Goal: Information Seeking & Learning: Learn about a topic

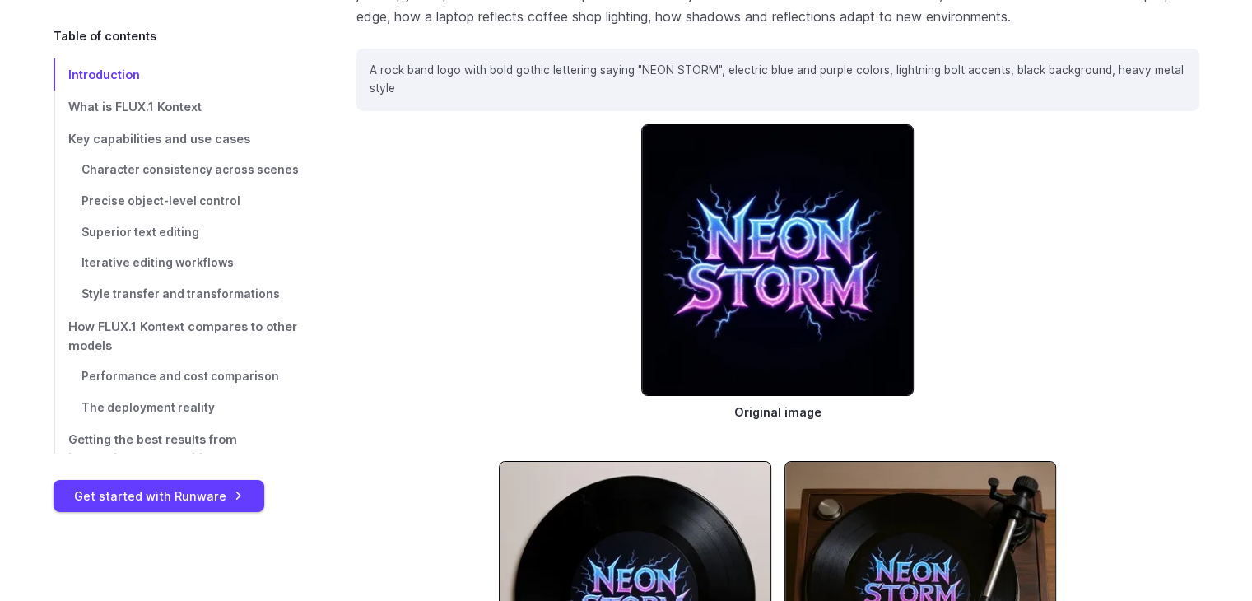
scroll to position [5796, 0]
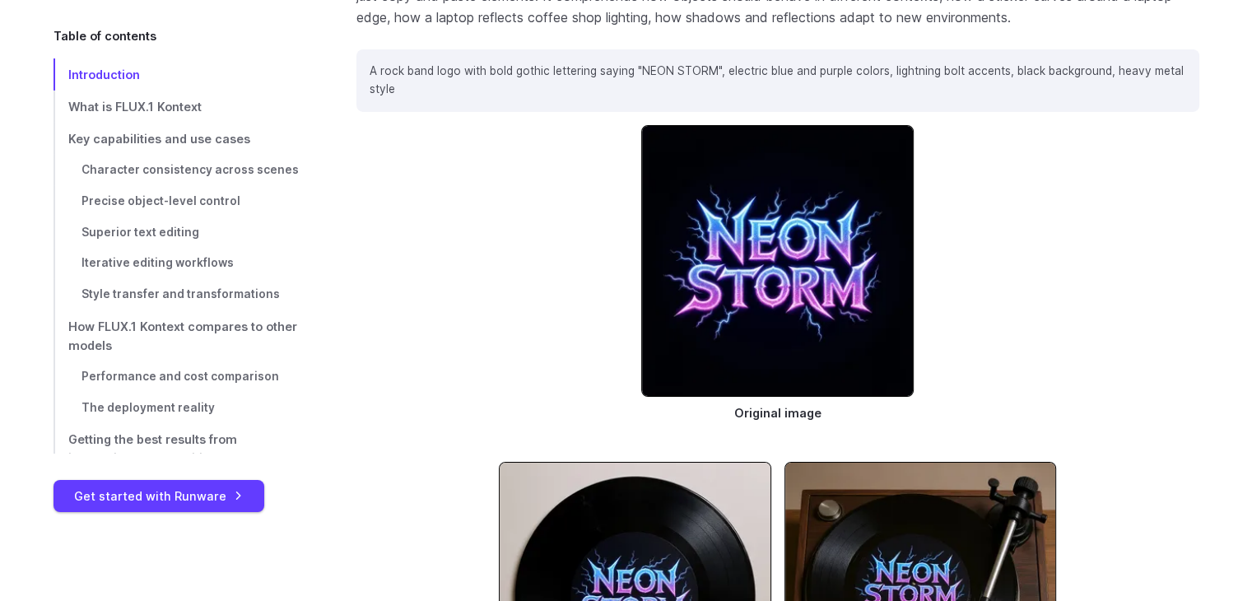
click at [1064, 323] on div "Original image" at bounding box center [777, 282] width 843 height 315
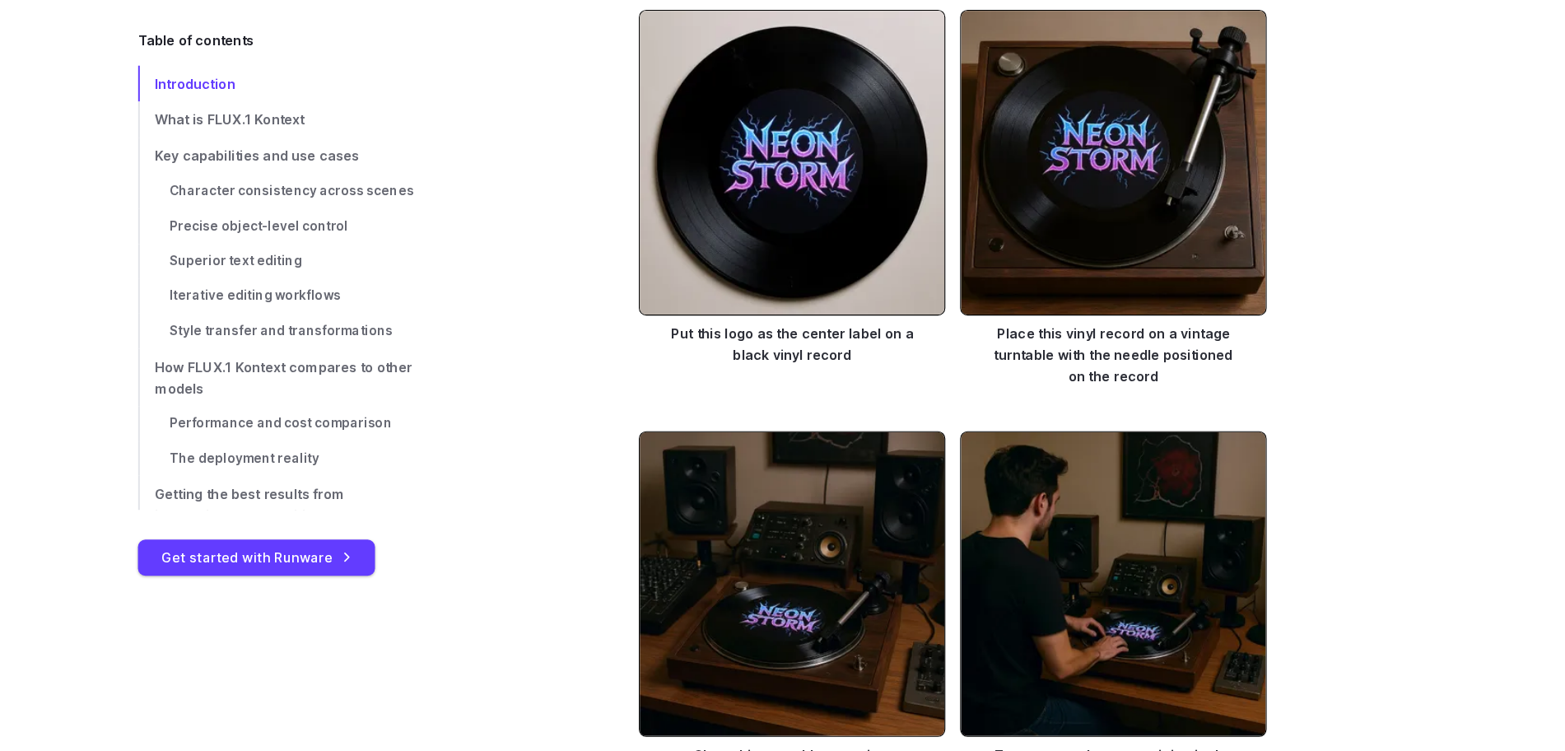
scroll to position [6249, 0]
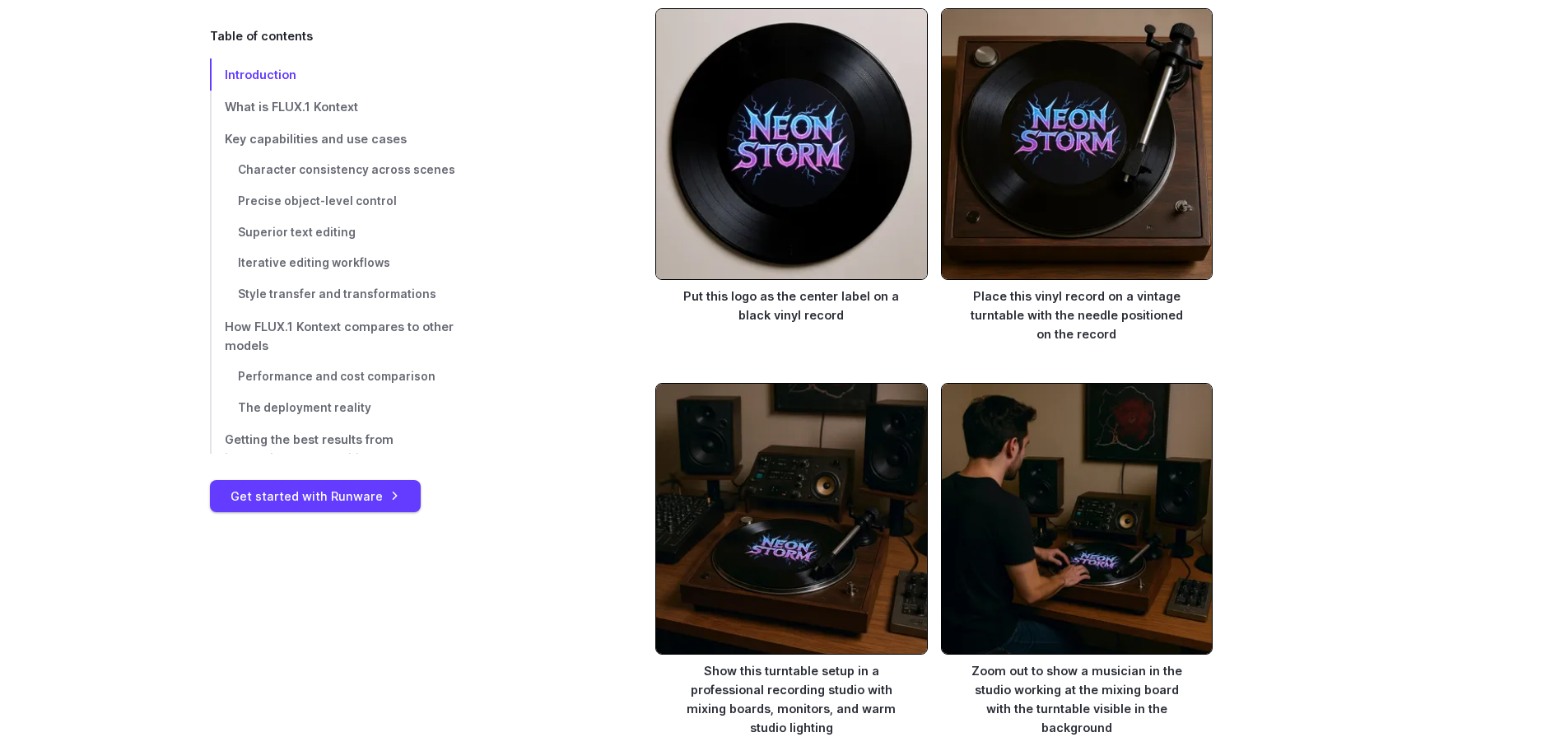
drag, startPoint x: 1175, startPoint y: 0, endPoint x: 534, endPoint y: 453, distance: 784.8
click at [534, 453] on div "Show this turntable setup in a professional recording studio with mixing boards…" at bounding box center [934, 569] width 843 height 372
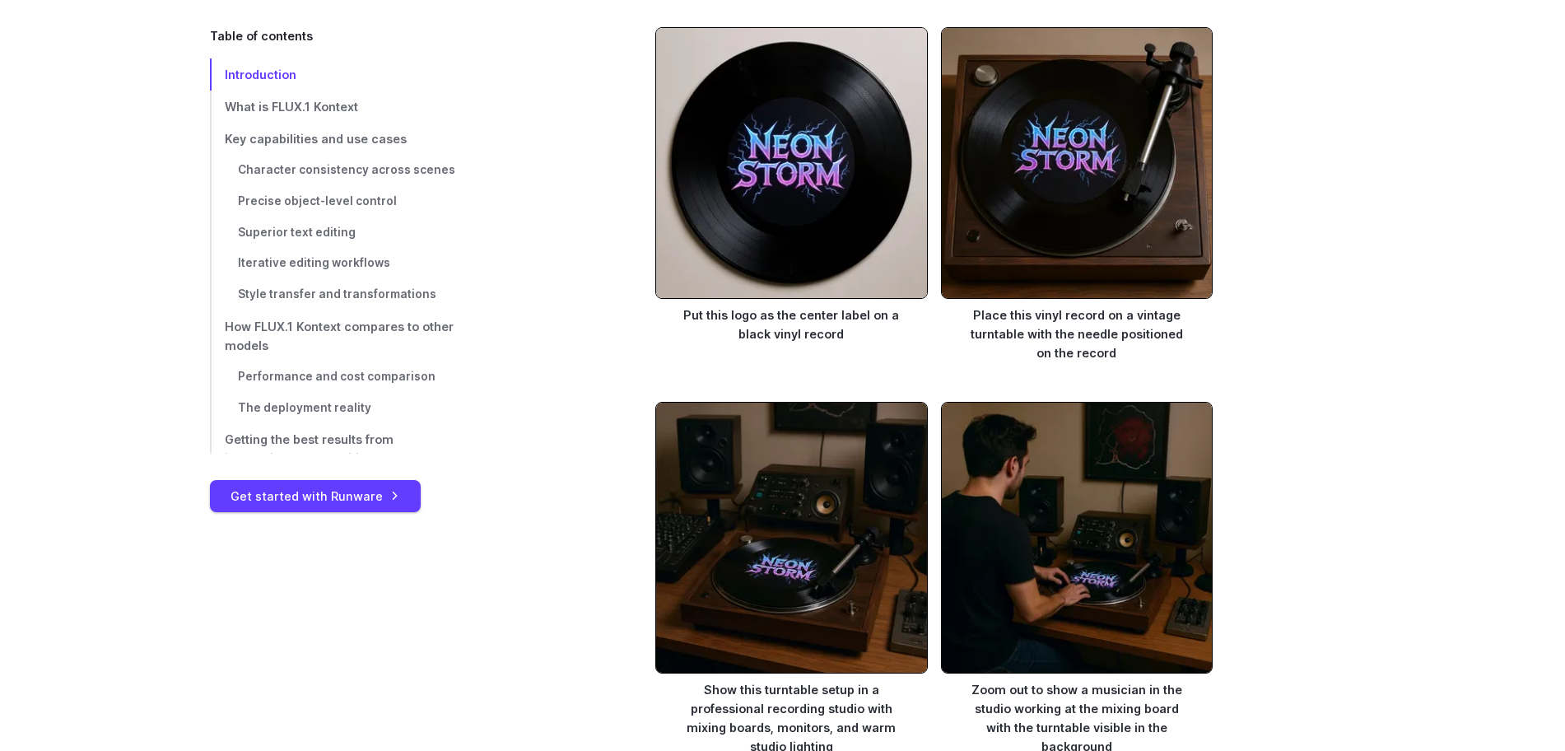
scroll to position [6703, 0]
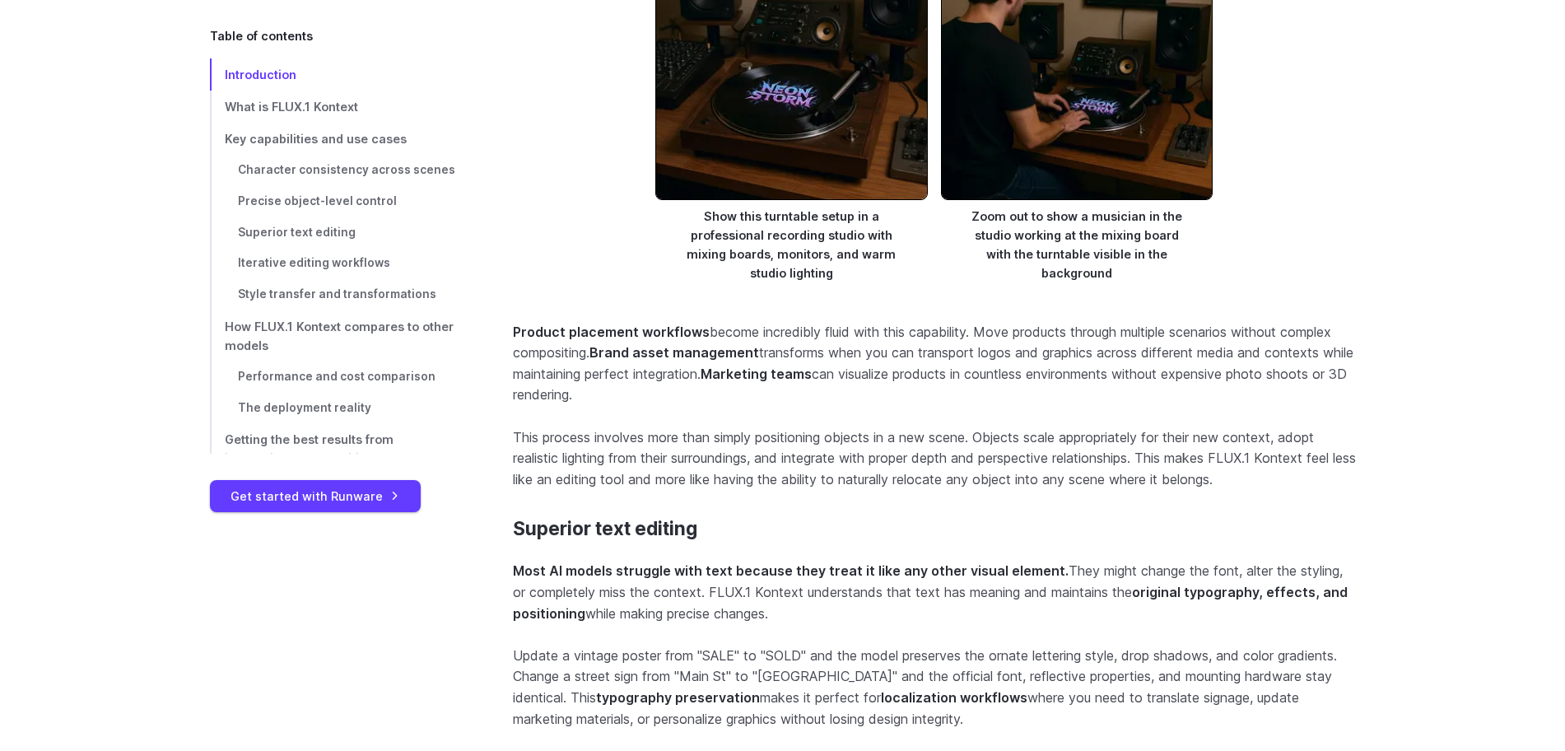
click at [816, 579] on p "Most AI models struggle with text because they treat it like any other visual e…" at bounding box center [934, 591] width 843 height 63
drag, startPoint x: 659, startPoint y: 374, endPoint x: 512, endPoint y: 317, distance: 157.9
click at [513, 322] on p "Product placement workflows become incredibly fluid with this capability. Move …" at bounding box center [934, 364] width 843 height 84
copy p "Product placement workflows become incredibly fluid with this capability. Move …"
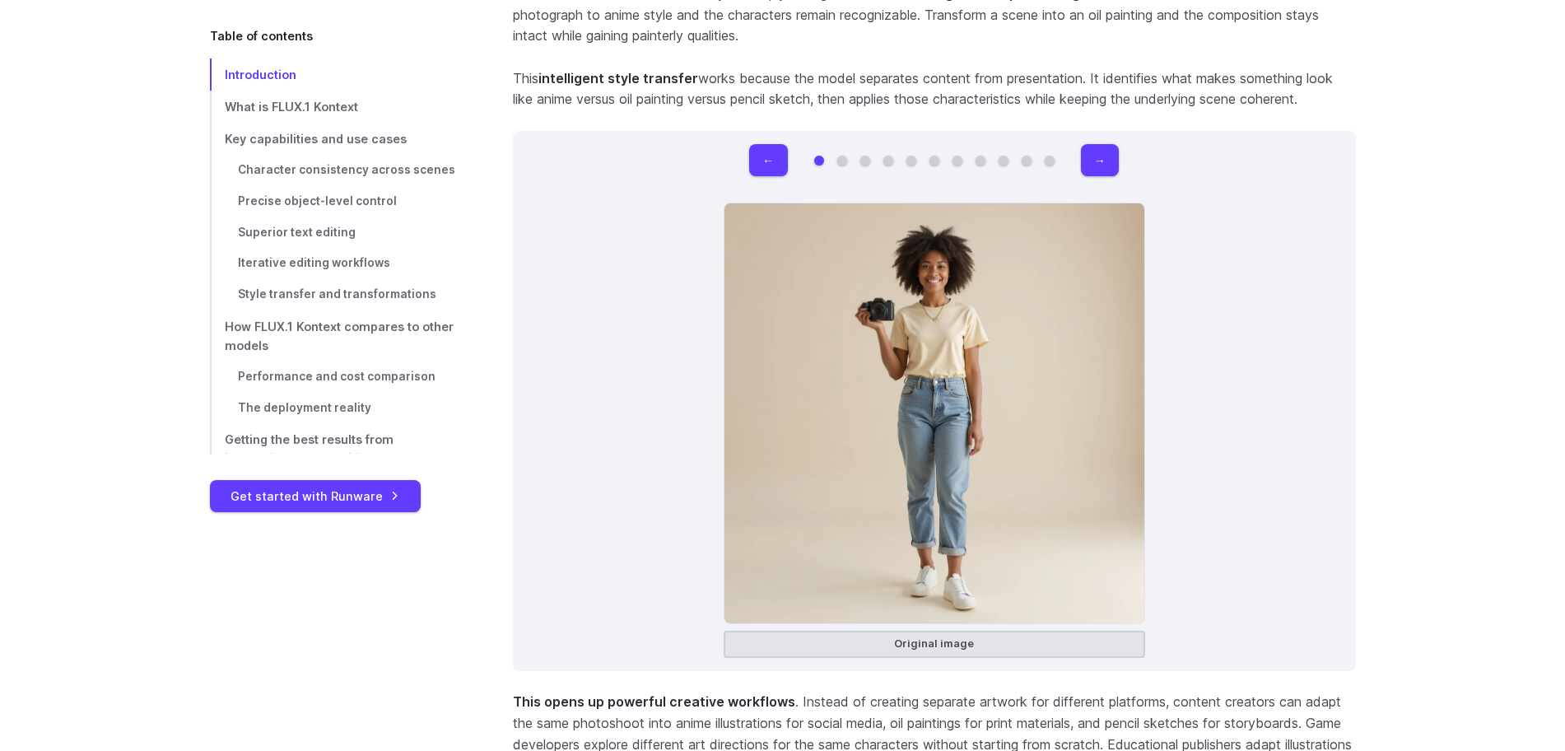
scroll to position [10836, 0]
click at [1097, 143] on button "→" at bounding box center [1100, 159] width 38 height 32
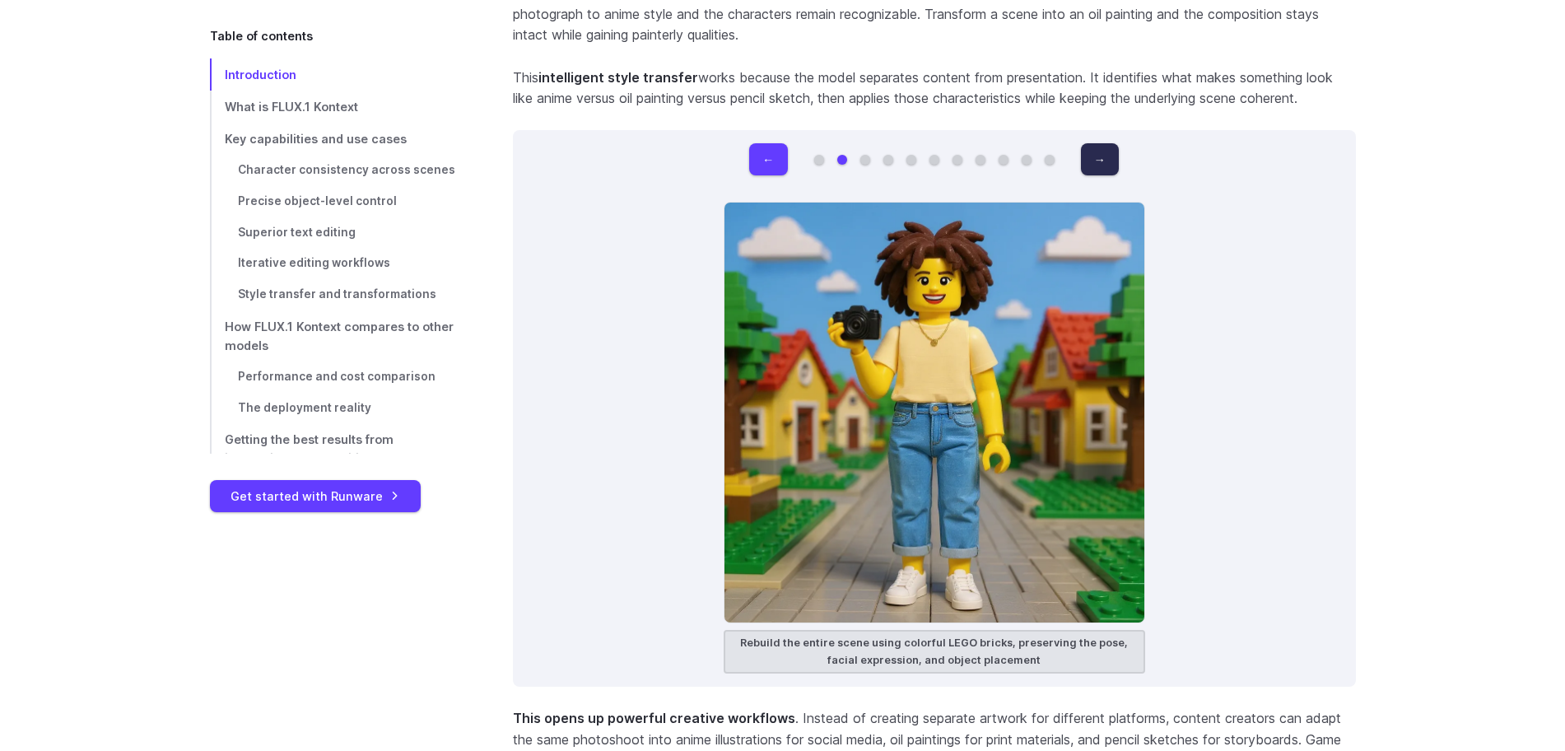
click at [1097, 143] on button "→" at bounding box center [1100, 159] width 38 height 32
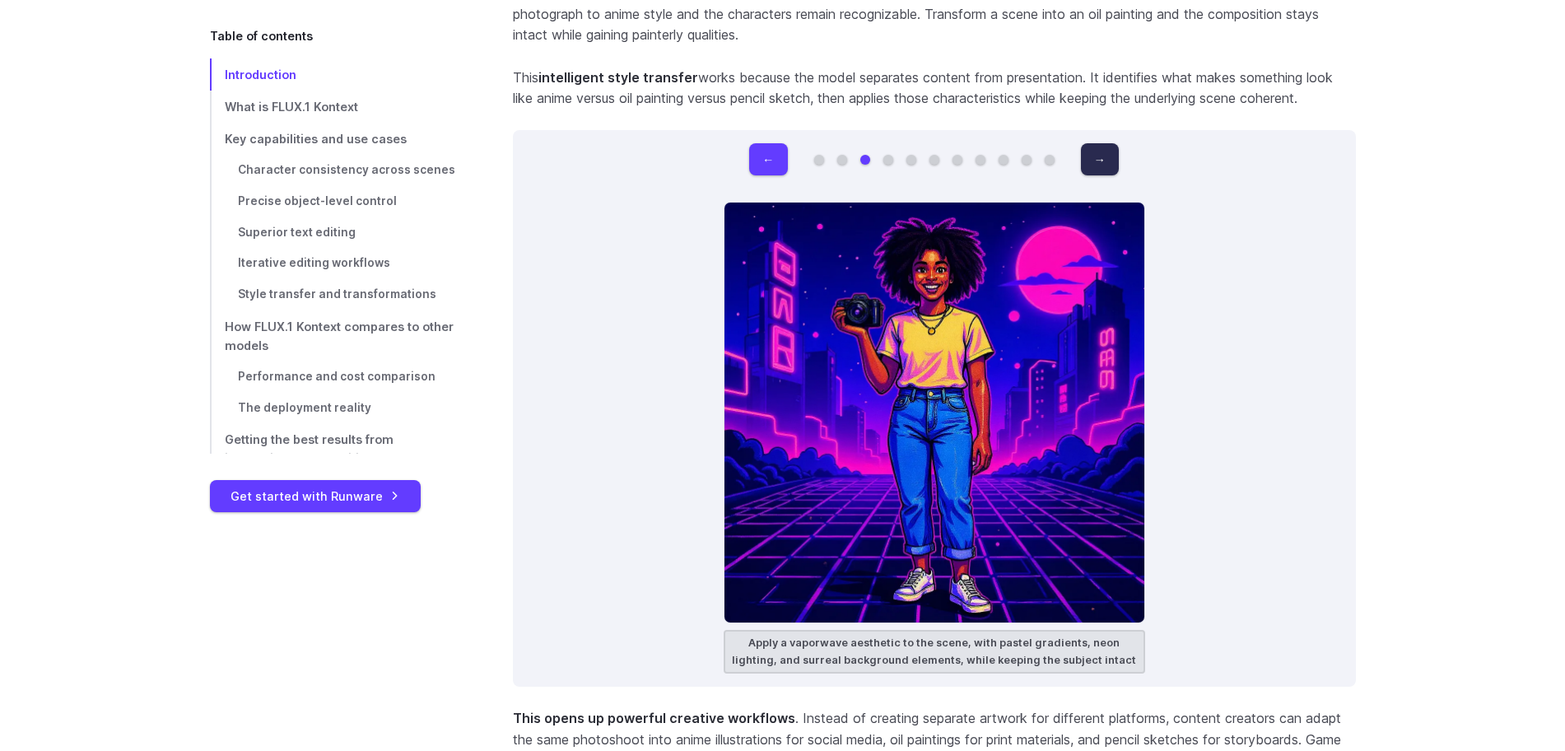
click at [1097, 143] on button "→" at bounding box center [1100, 159] width 38 height 32
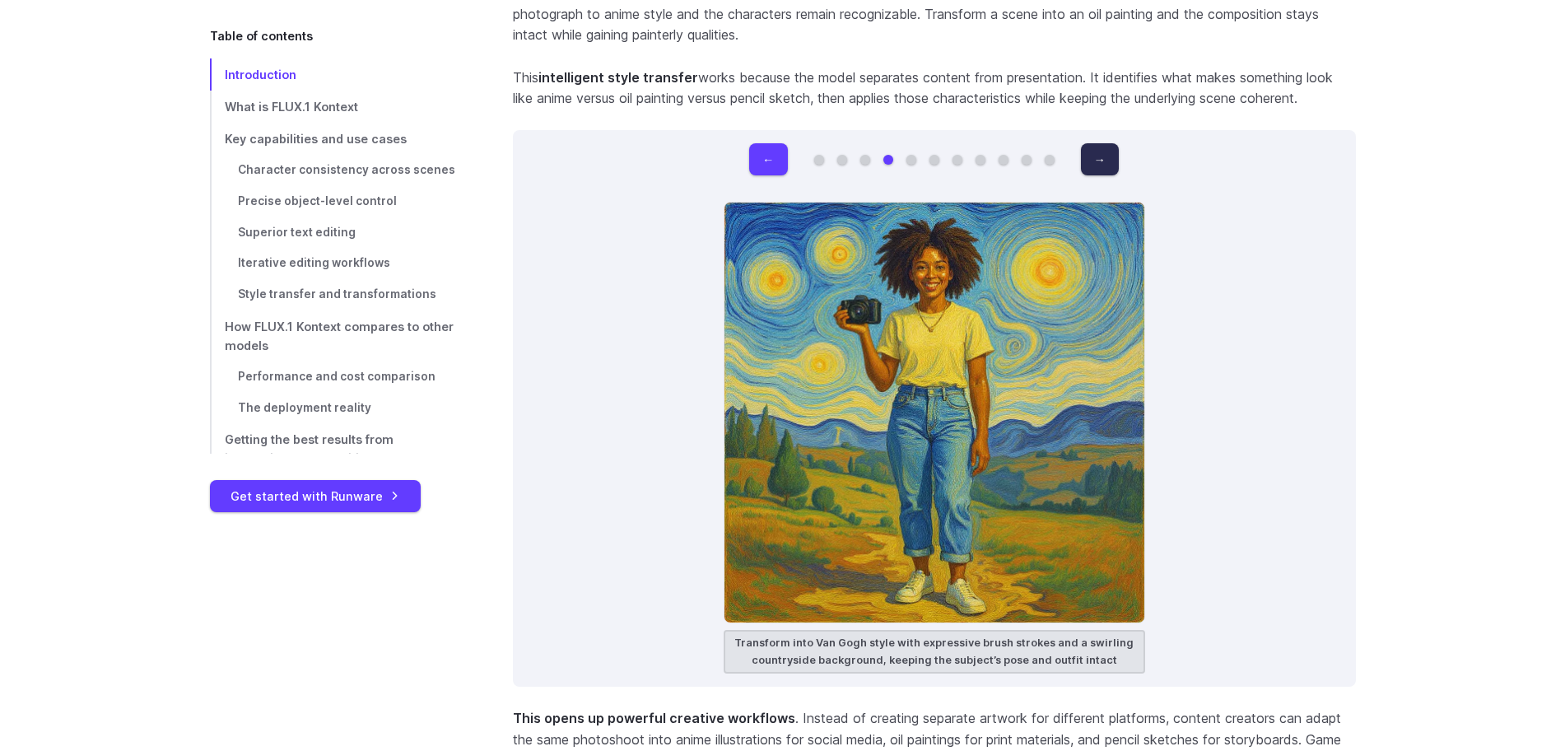
click at [1097, 143] on button "→" at bounding box center [1100, 159] width 38 height 32
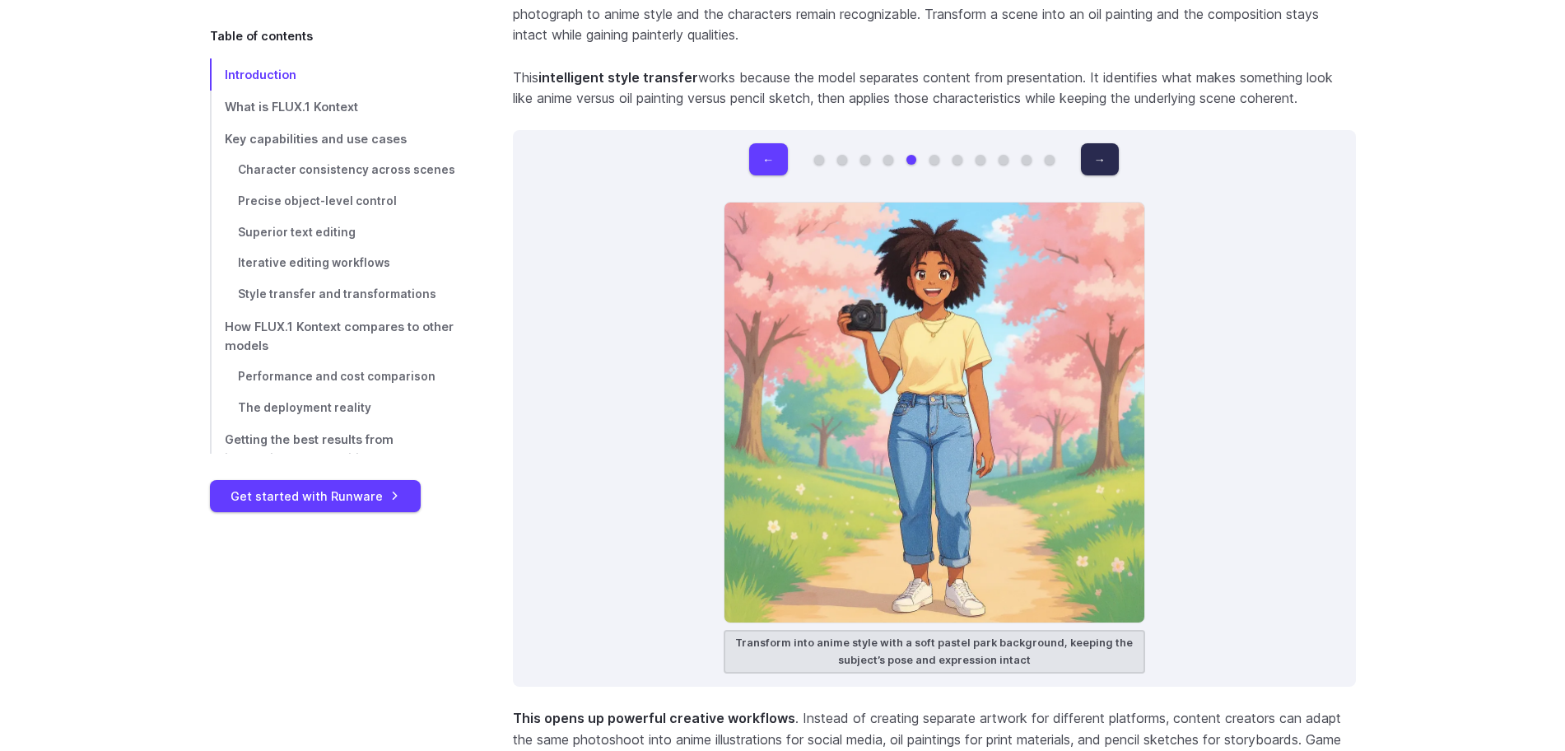
click at [1097, 143] on button "→" at bounding box center [1100, 159] width 38 height 32
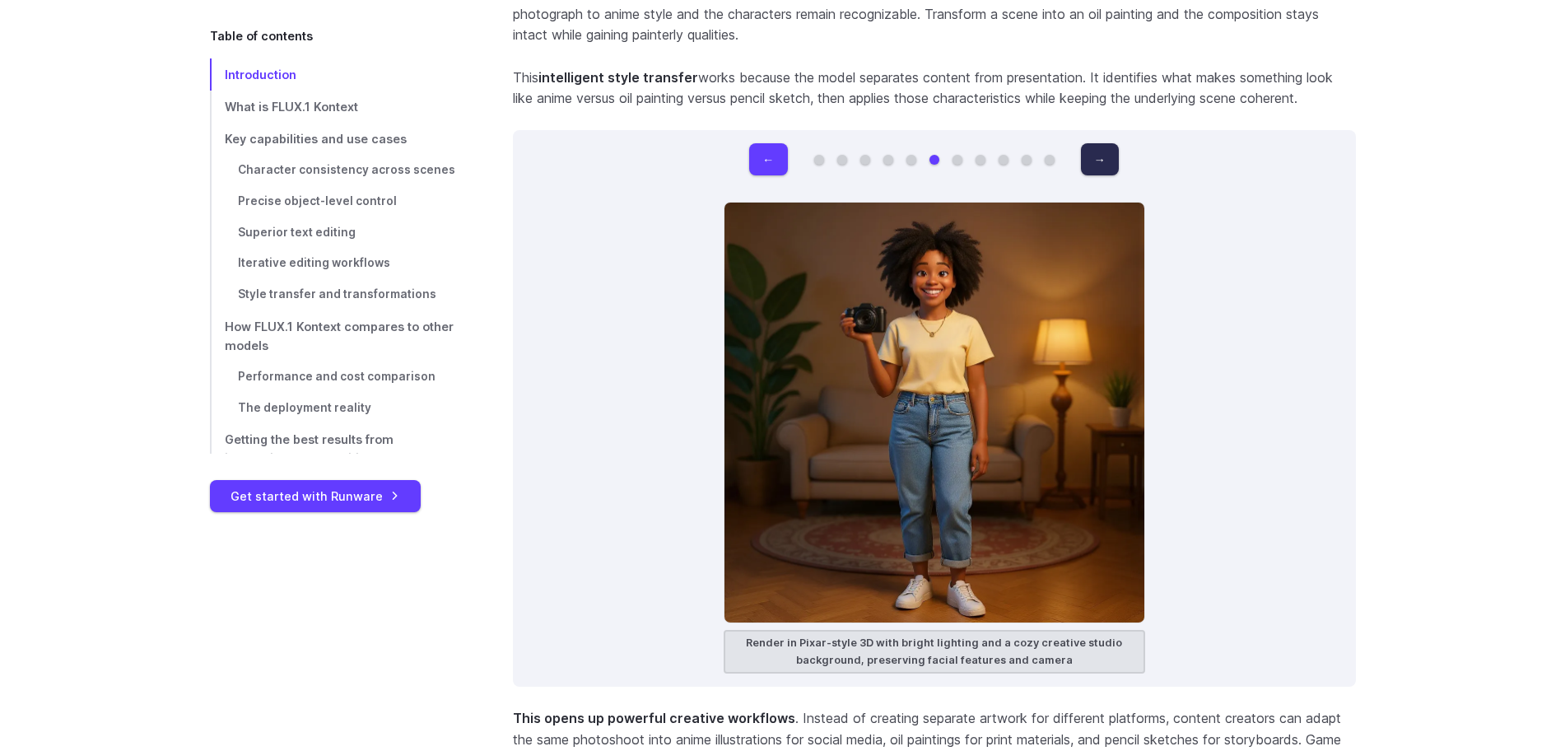
click at [1097, 143] on button "→" at bounding box center [1100, 159] width 38 height 32
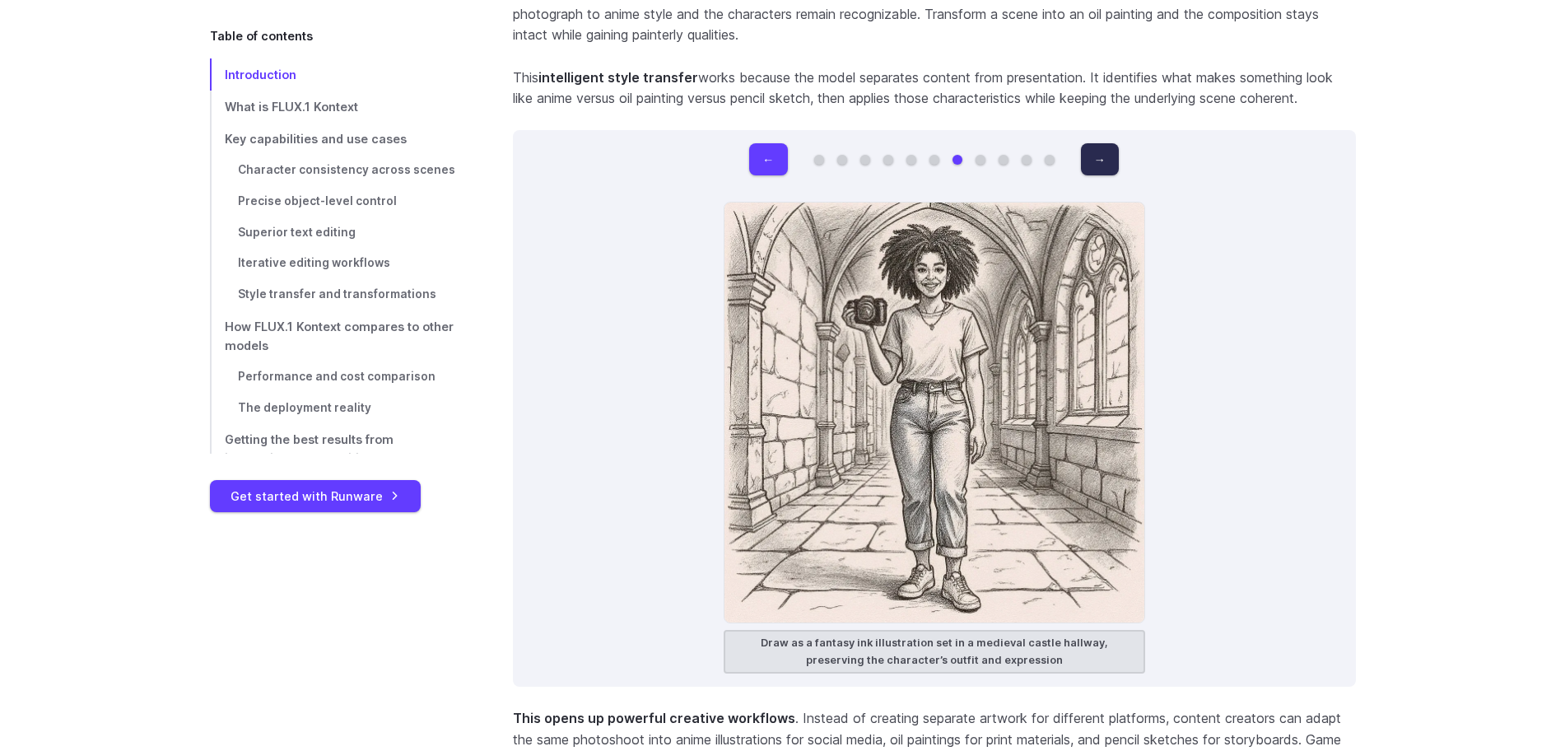
click at [1097, 143] on button "→" at bounding box center [1100, 159] width 38 height 32
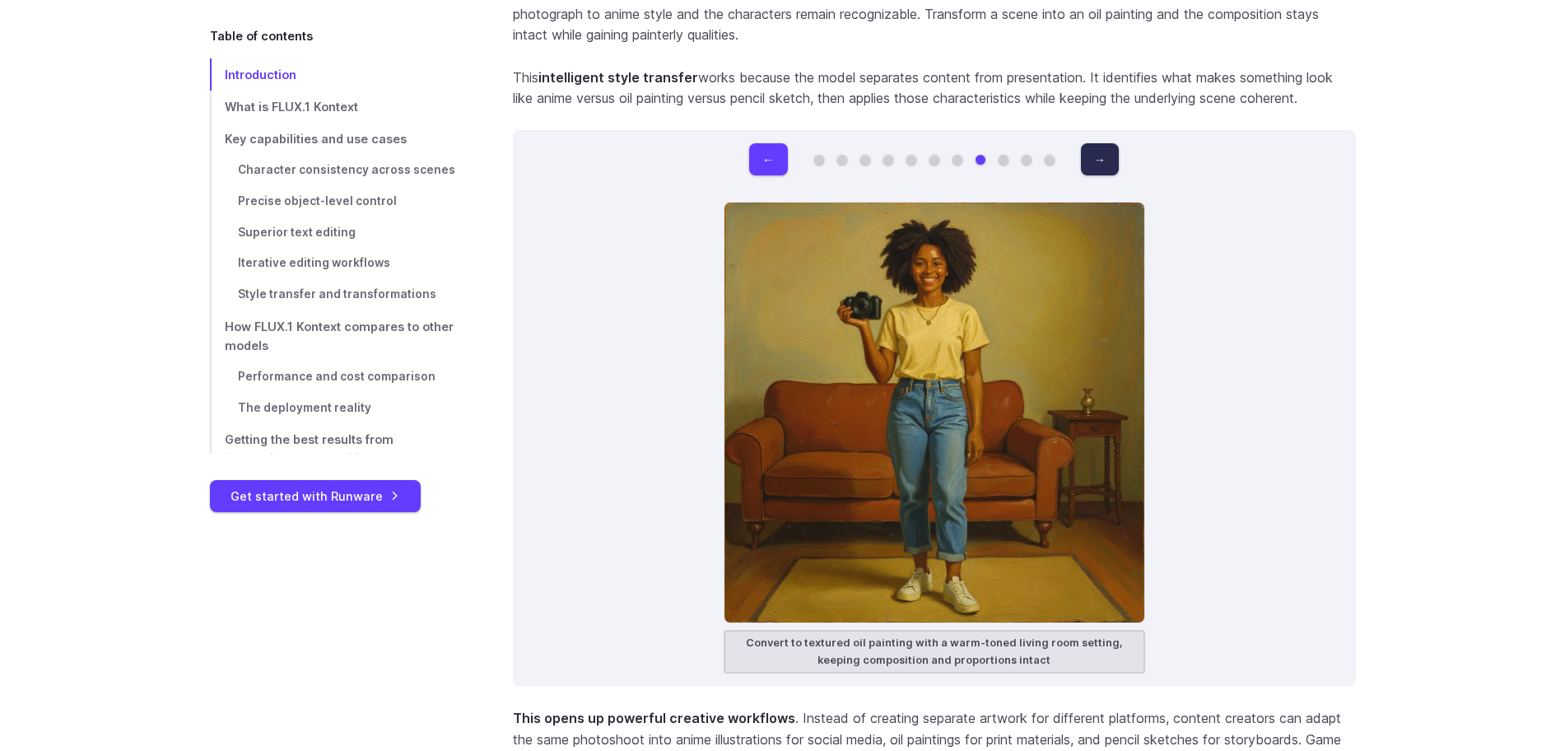
click at [1097, 143] on button "→" at bounding box center [1100, 159] width 38 height 32
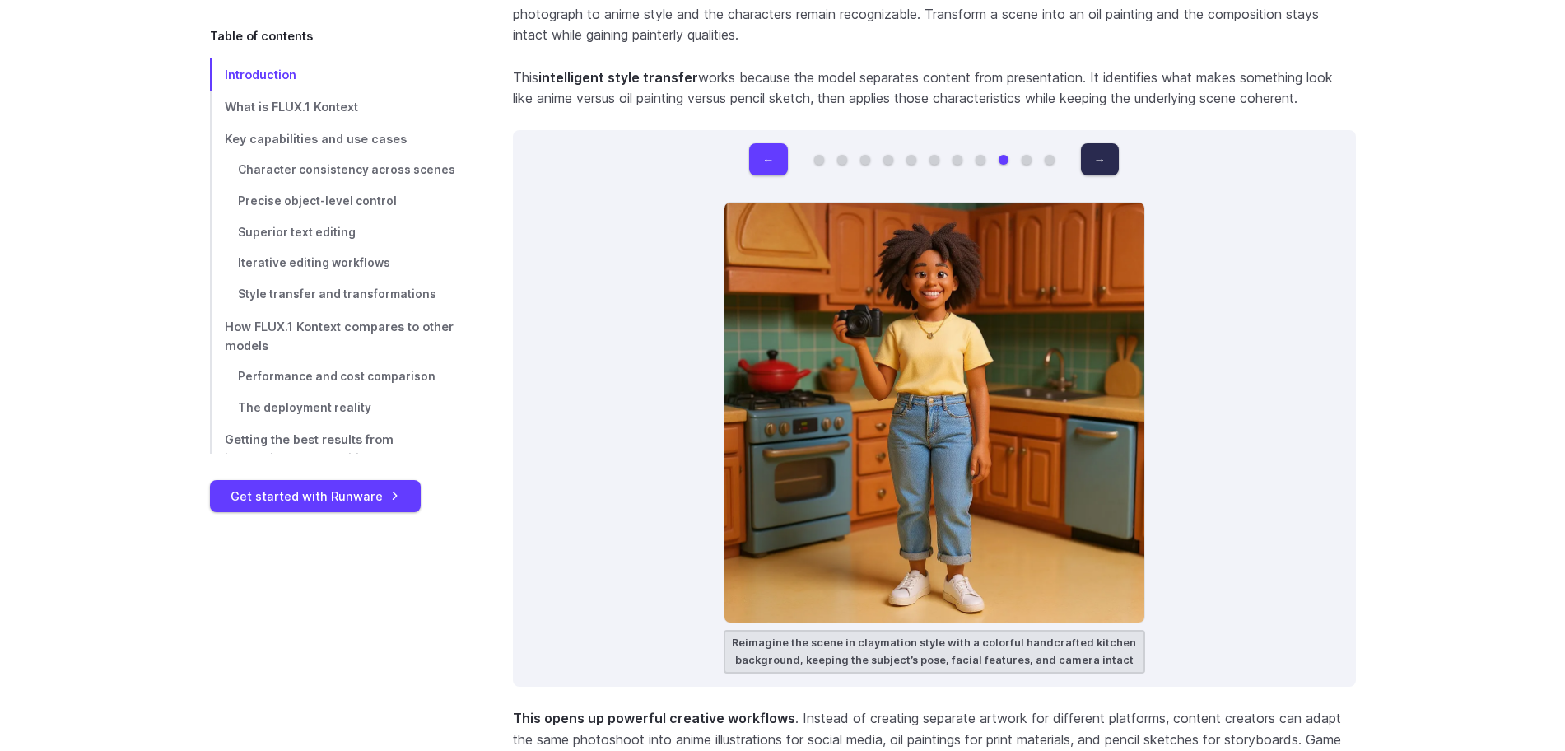
click at [1097, 143] on button "→" at bounding box center [1100, 159] width 38 height 32
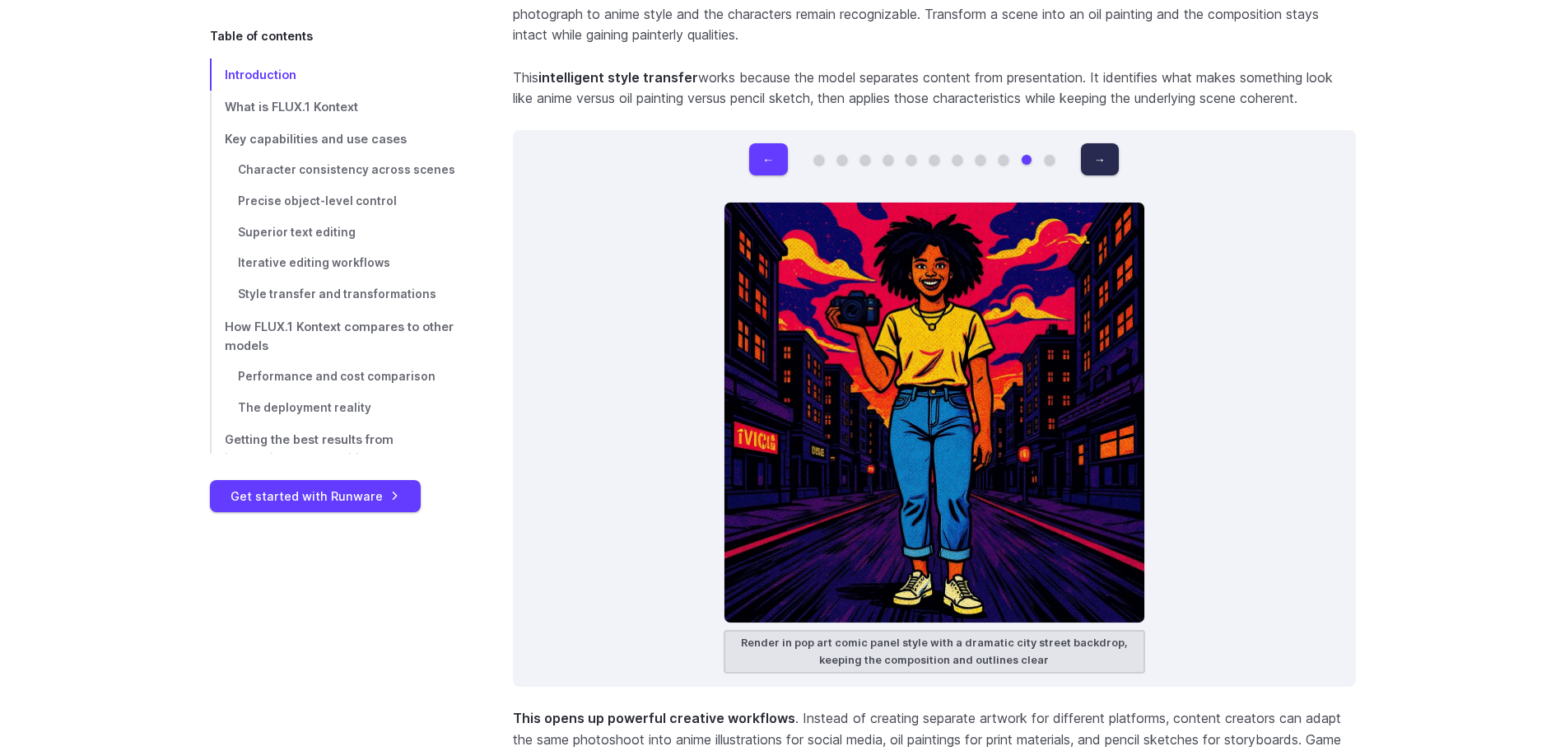
click at [1100, 143] on button "→" at bounding box center [1100, 159] width 38 height 32
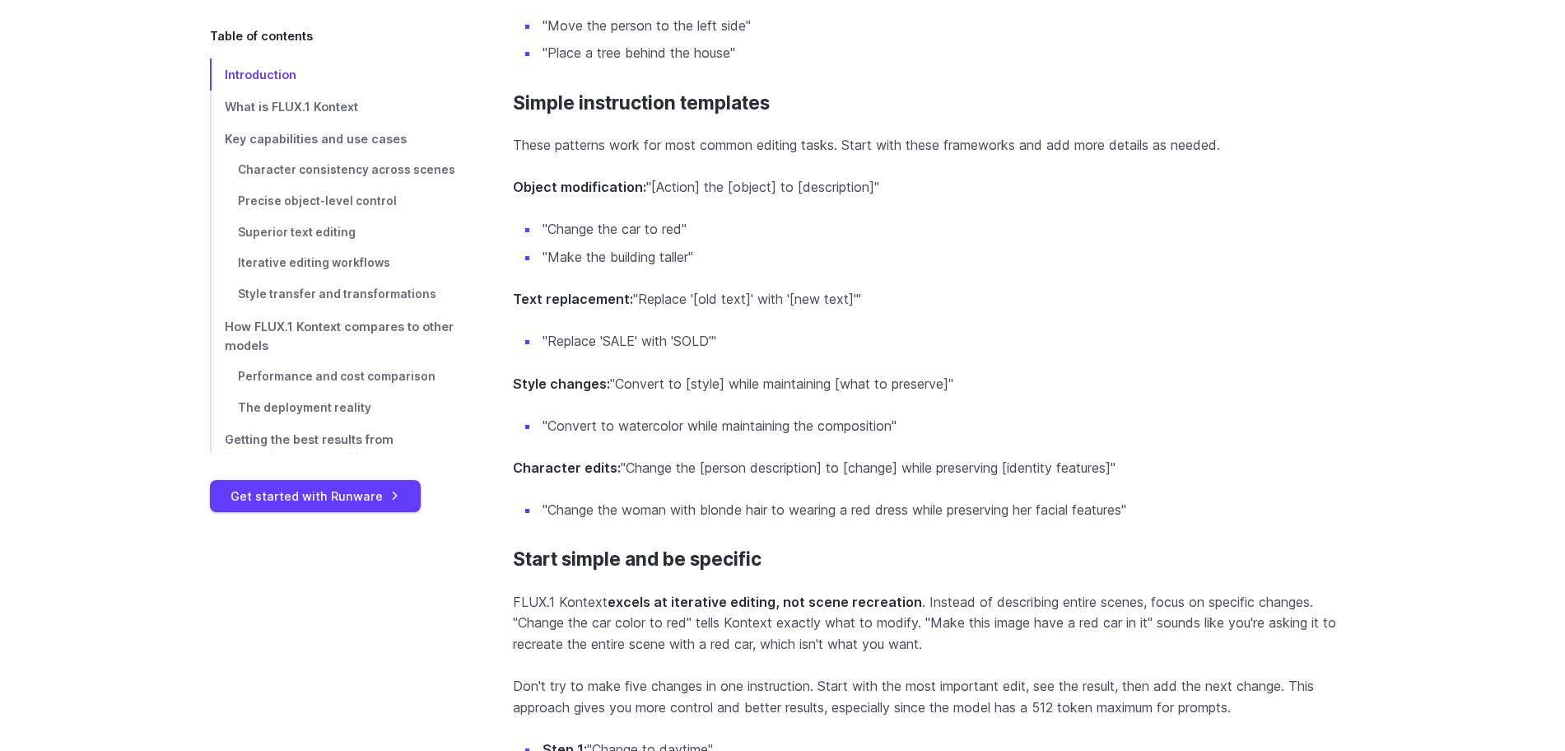
scroll to position [14339, 0]
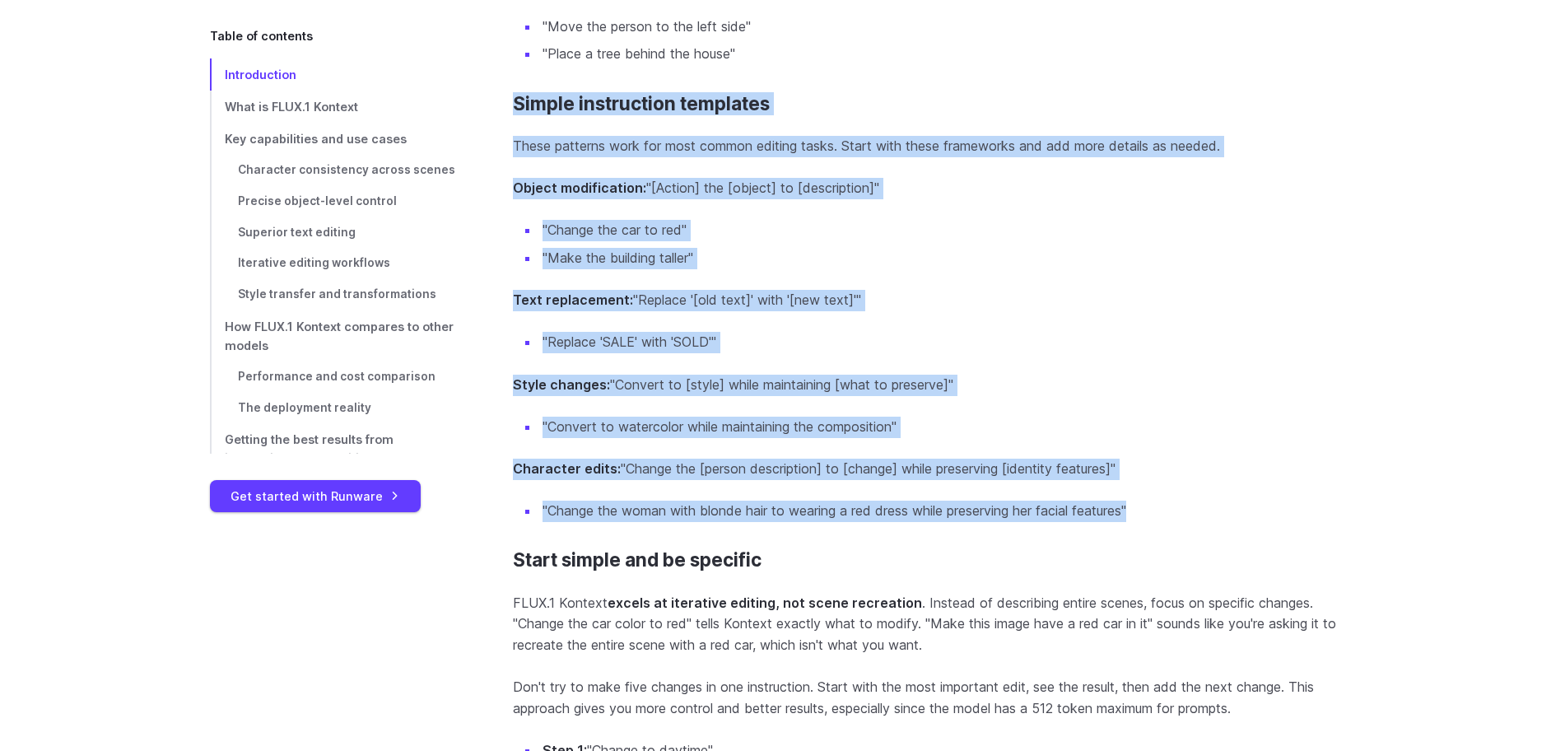
drag, startPoint x: 500, startPoint y: 100, endPoint x: 1173, endPoint y: 499, distance: 781.5
copy section "Simple instruction templates These patterns work for most common editing tasks.…"
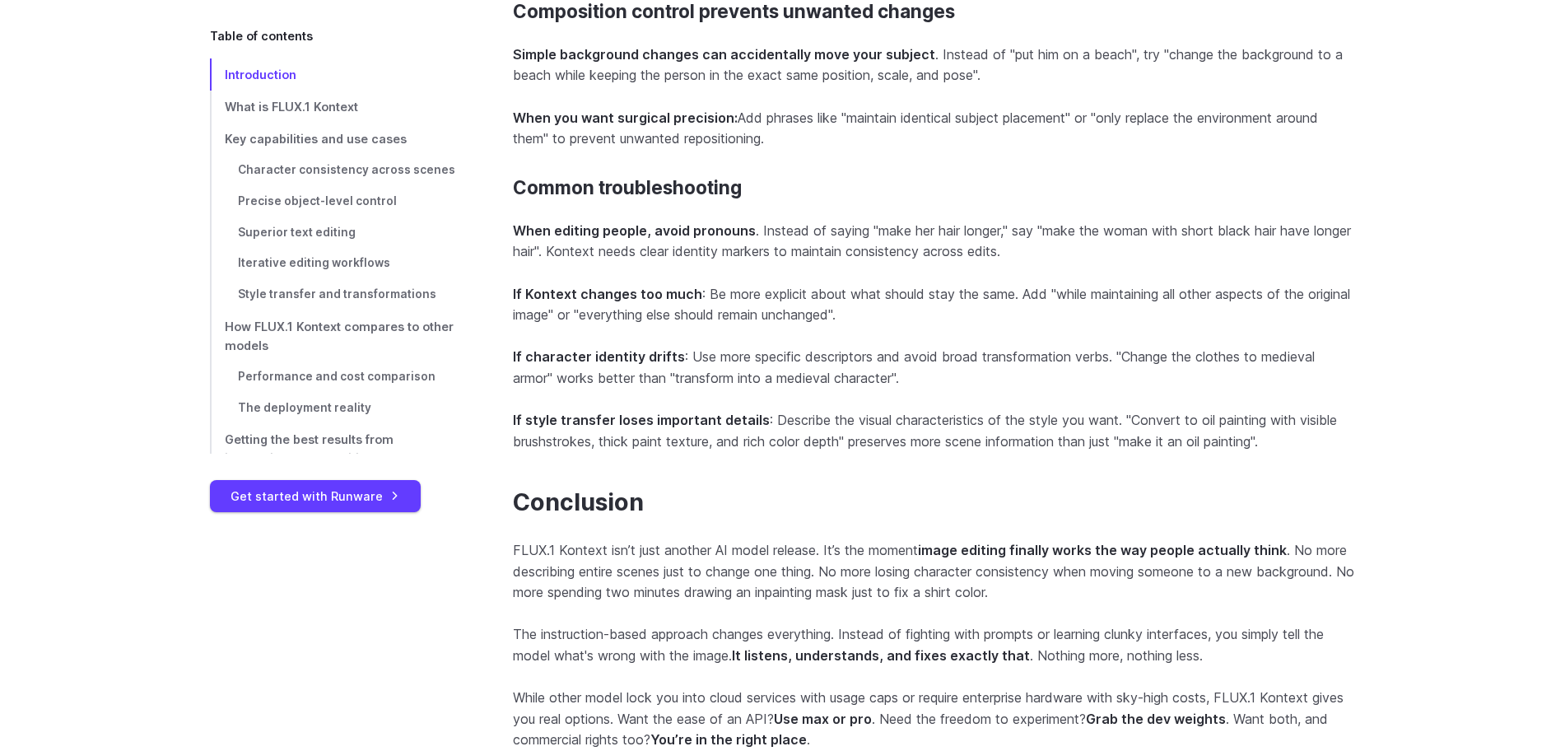
scroll to position [15715, 0]
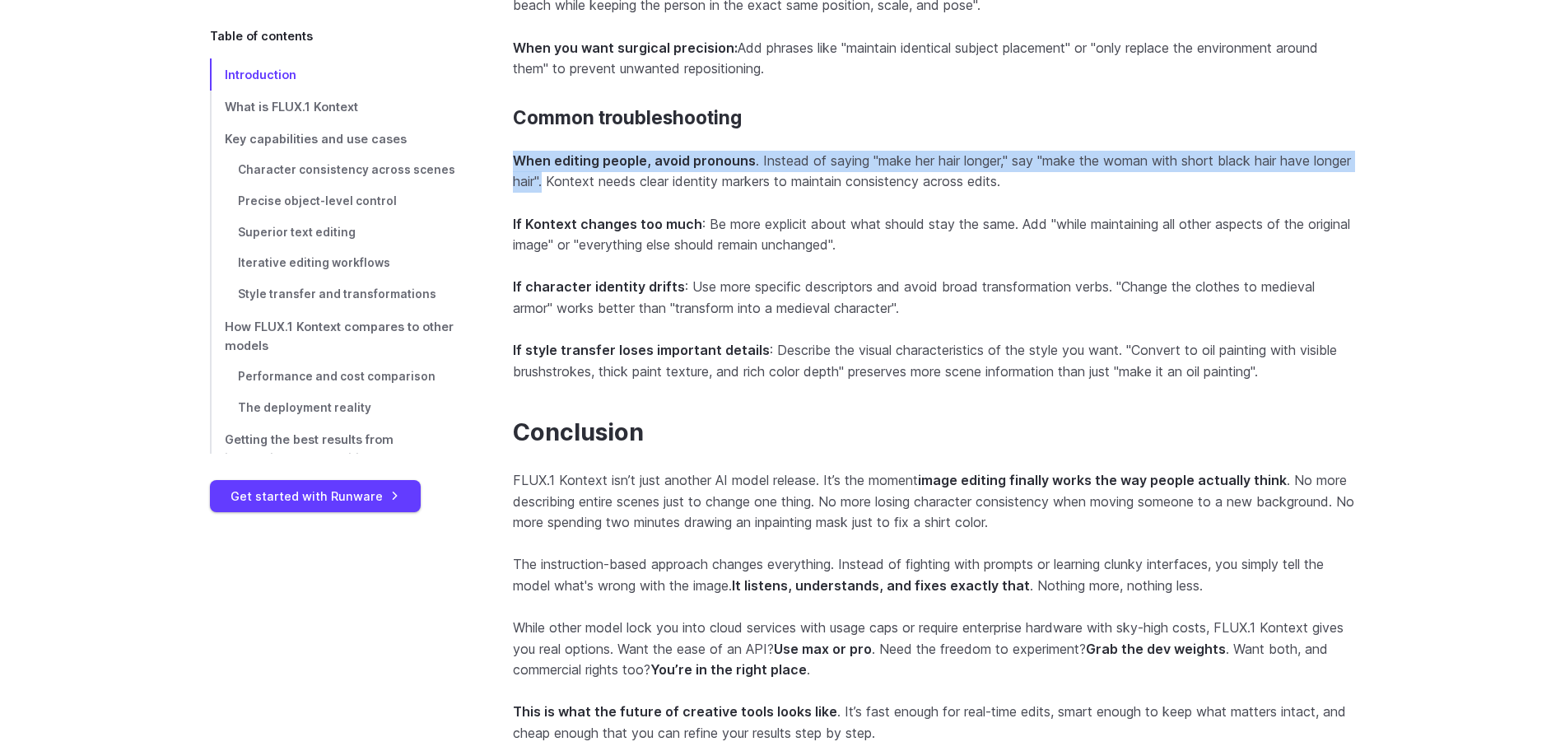
drag, startPoint x: 577, startPoint y: 154, endPoint x: 544, endPoint y: 168, distance: 35.8
click at [544, 168] on p "When editing people, avoid pronouns . Instead of saying "make her hair longer,"…" at bounding box center [934, 172] width 843 height 42
copy p "When editing people, avoid pronouns . Instead of saying "make her hair longer,"…"
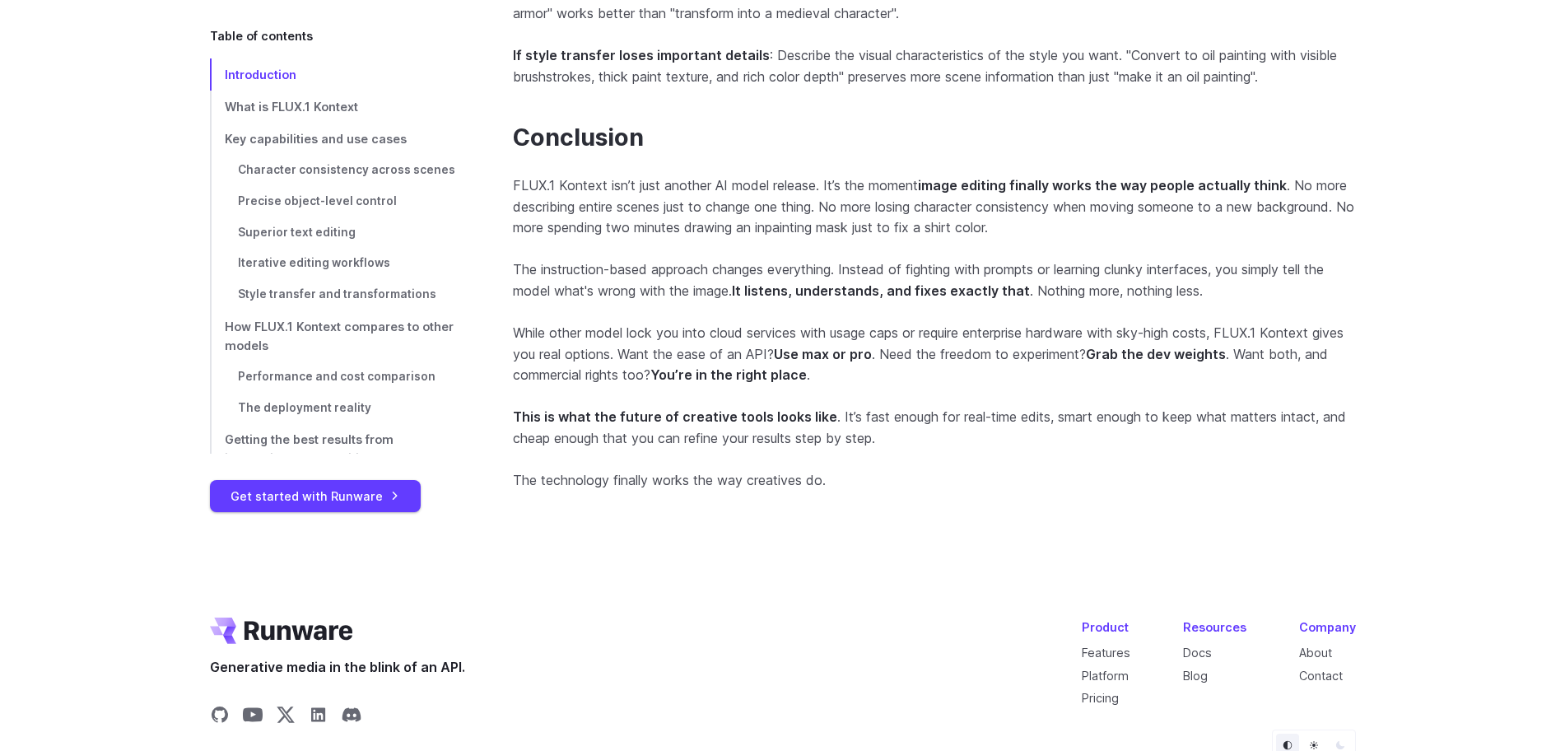
scroll to position [14650, 0]
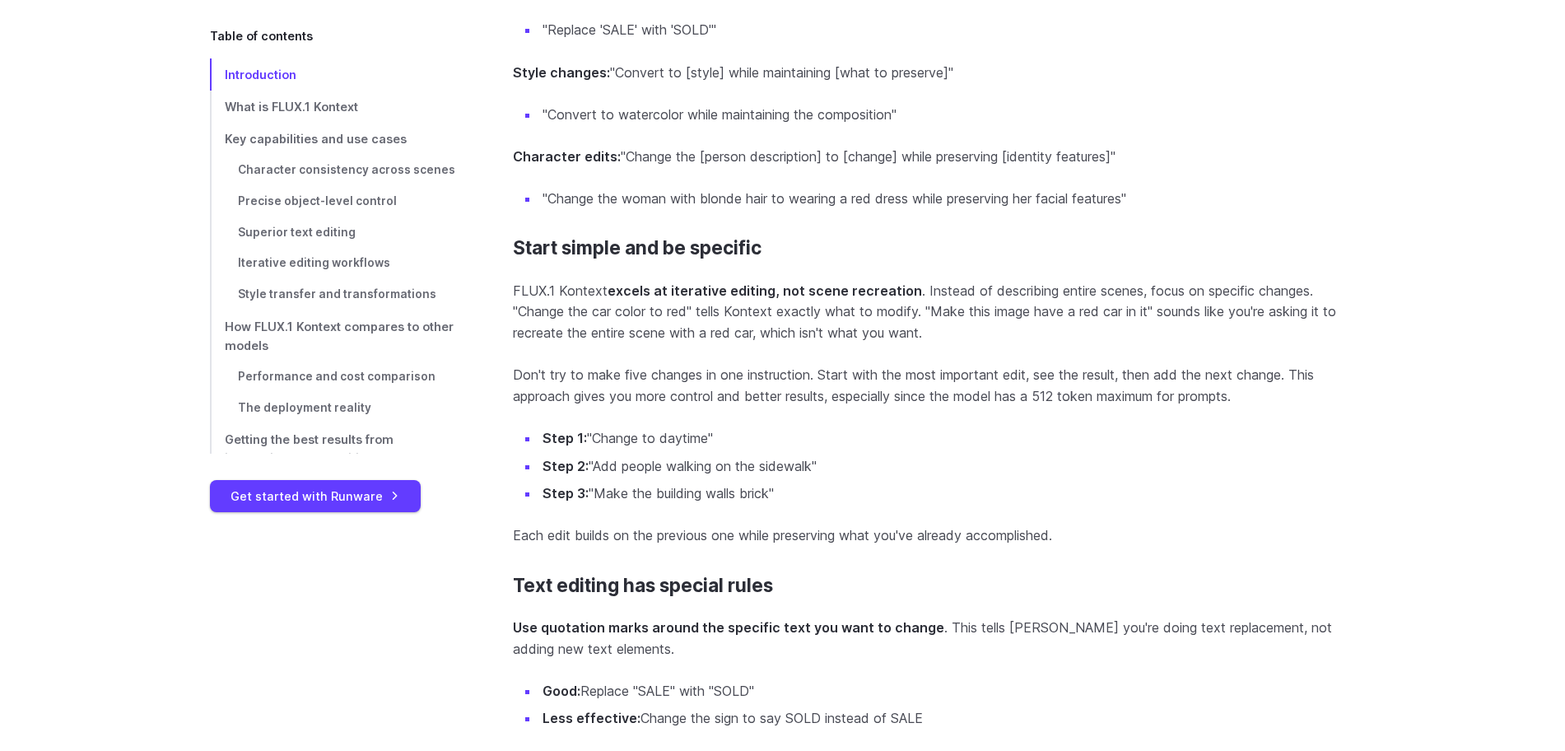
click at [700, 372] on p "Don't try to make five changes in one instruction. Start with the most importan…" at bounding box center [934, 386] width 843 height 42
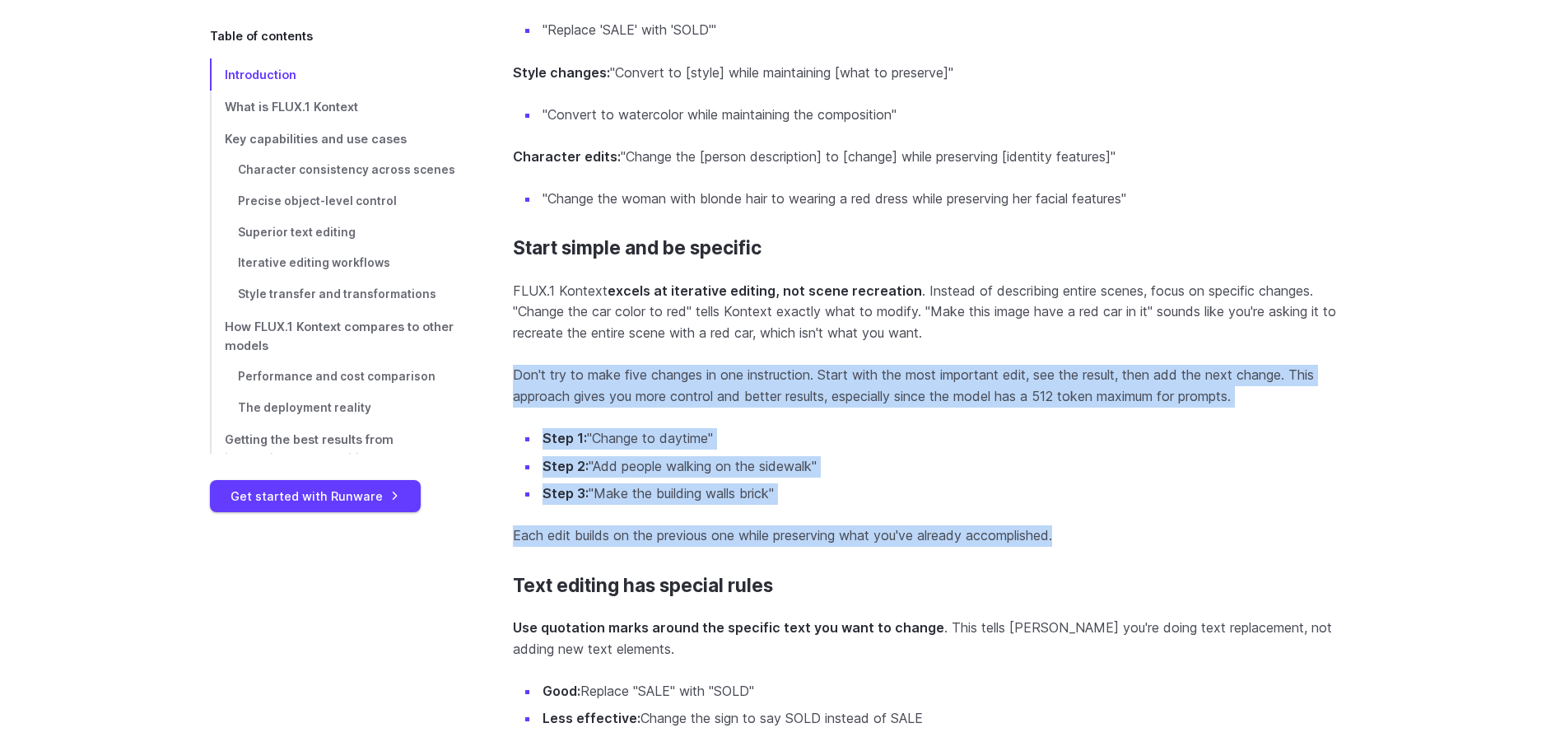
drag, startPoint x: 512, startPoint y: 372, endPoint x: 1076, endPoint y: 526, distance: 584.4
click at [1076, 526] on section "Start simple and be specific FLUX.1 Kontext excels at iterative editing, not sc…" at bounding box center [934, 391] width 843 height 309
copy section "Don't try to make five changes in one instruction. Start with the most importan…"
